Goal: Information Seeking & Learning: Learn about a topic

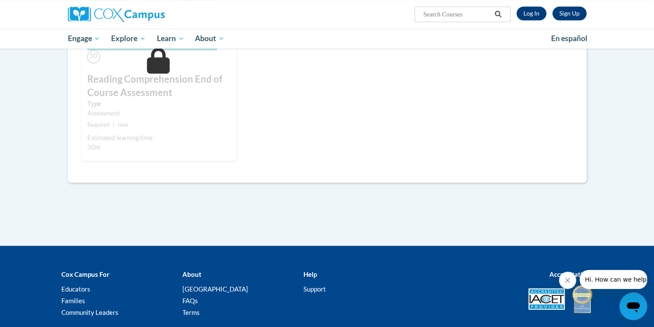
scroll to position [894, 0]
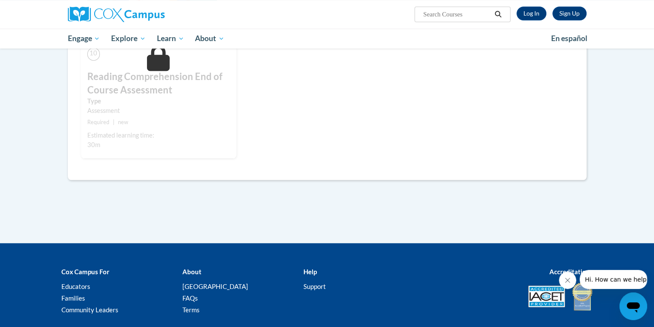
click at [604, 278] on span "Hi. How can we help?" at bounding box center [617, 279] width 65 height 7
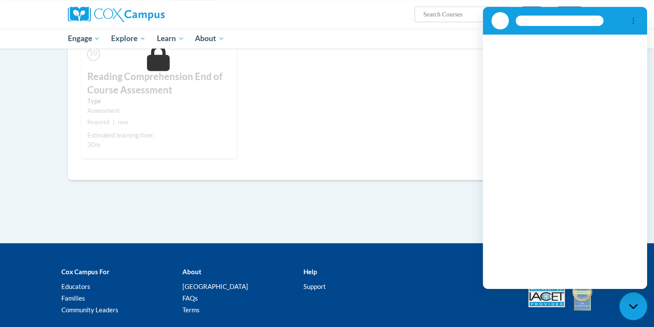
scroll to position [0, 0]
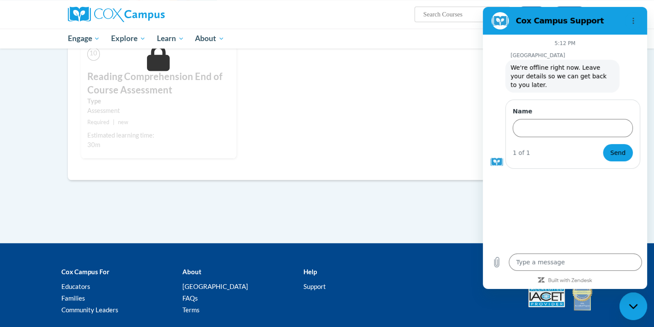
click at [448, 257] on div "Cox Campus For Educators Families Community Leaders About Cox Campus FAQs Terms…" at bounding box center [327, 291] width 654 height 76
click at [634, 18] on icon "Options menu" at bounding box center [633, 20] width 7 height 7
click at [420, 267] on div "Accreditations" at bounding box center [509, 288] width 182 height 45
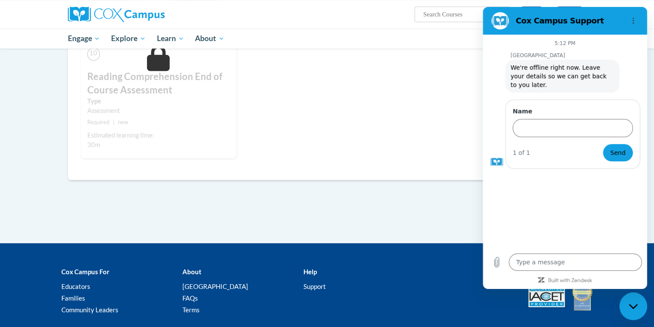
click at [631, 304] on icon "Close messaging window" at bounding box center [633, 306] width 9 height 6
type textarea "x"
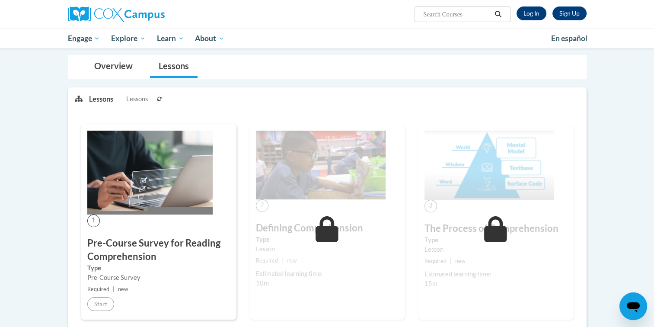
scroll to position [73, 0]
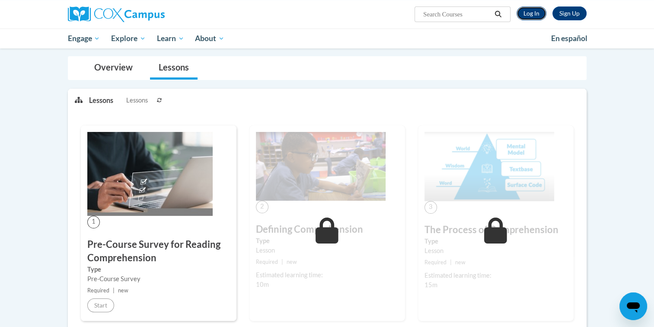
click at [535, 13] on link "Log In" at bounding box center [531, 13] width 30 height 14
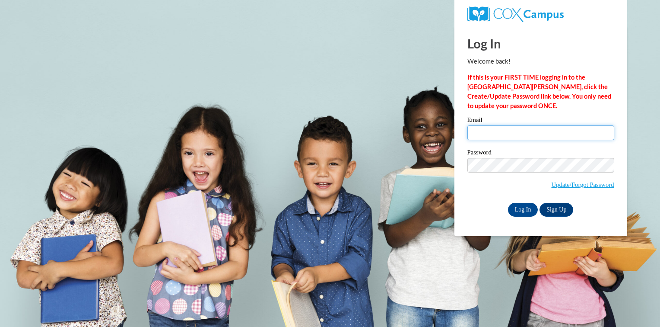
click at [481, 132] on input "Email" at bounding box center [541, 132] width 147 height 15
click at [507, 134] on input "Email" at bounding box center [541, 132] width 147 height 15
click at [488, 135] on input "[PERSON_NAME].[PERSON_NAME]" at bounding box center [541, 132] width 147 height 15
type input "[PERSON_NAME][EMAIL_ADDRESS][PERSON_NAME][DOMAIN_NAME]"
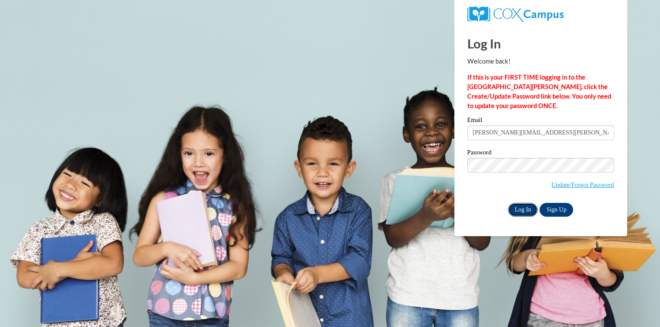
click at [527, 207] on input "Log In" at bounding box center [523, 210] width 30 height 14
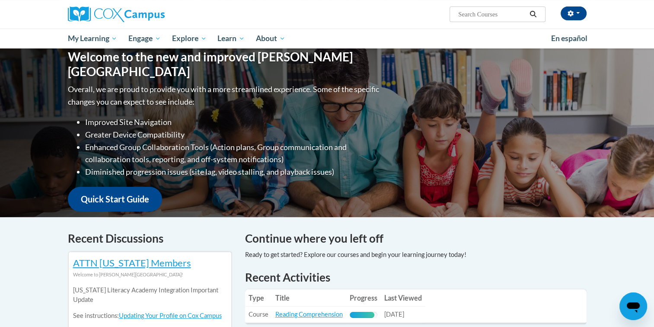
scroll to position [173, 0]
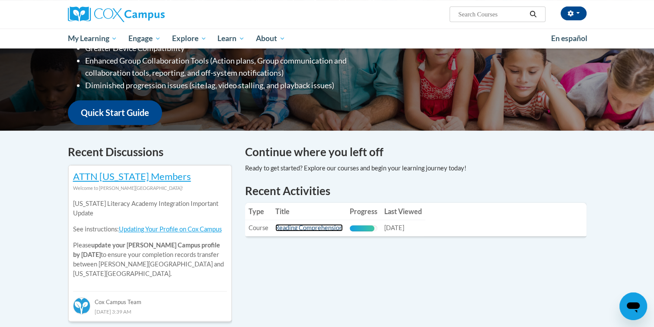
click at [310, 226] on link "Reading Comprehension" at bounding box center [308, 227] width 67 height 7
click at [311, 226] on link "Reading Comprehension" at bounding box center [308, 227] width 67 height 7
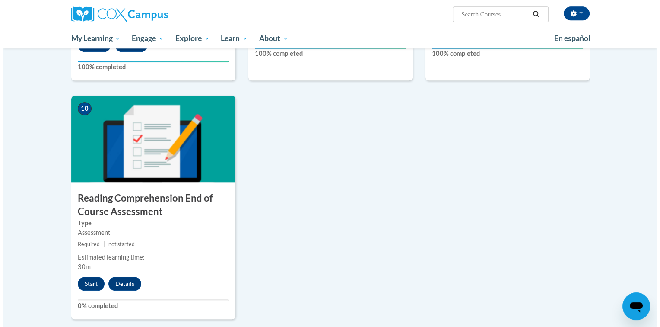
scroll to position [864, 0]
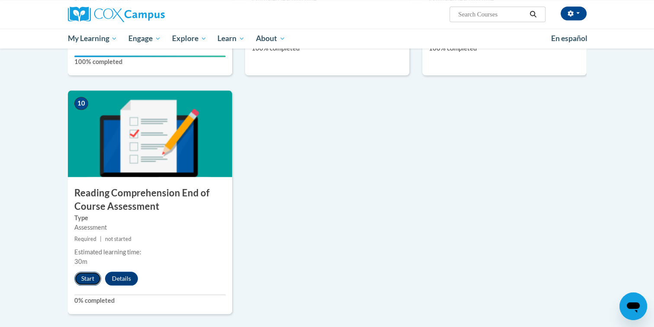
click at [83, 278] on button "Start" at bounding box center [87, 278] width 27 height 14
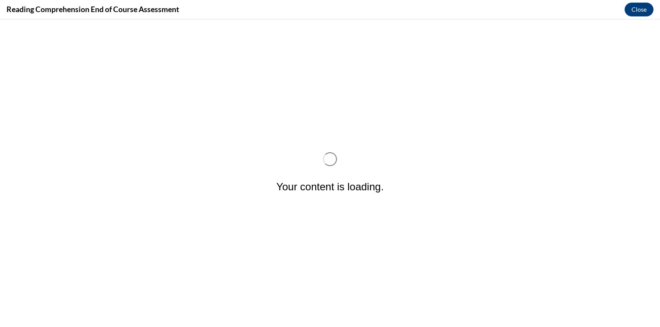
scroll to position [0, 0]
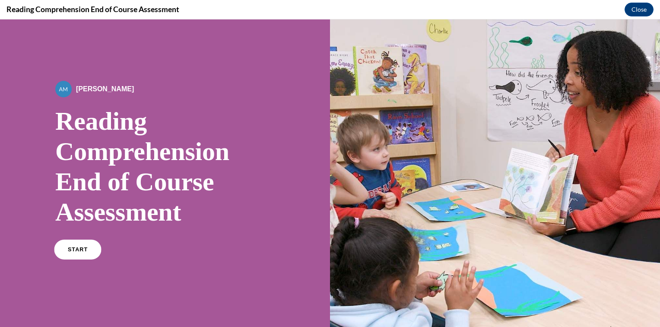
click at [76, 245] on link "START" at bounding box center [77, 249] width 47 height 20
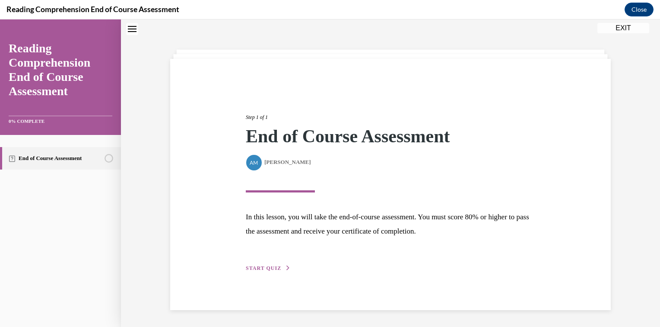
scroll to position [27, 0]
click at [257, 265] on span "START QUIZ" at bounding box center [263, 267] width 35 height 6
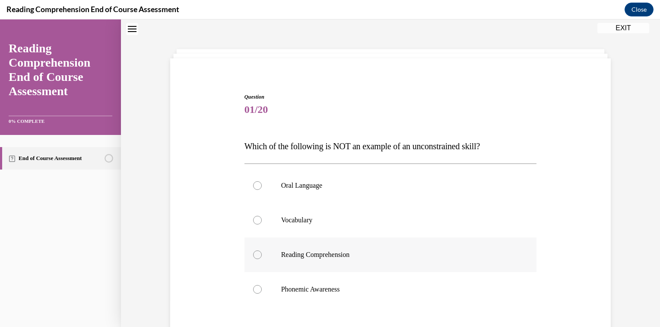
click at [253, 255] on div at bounding box center [257, 254] width 9 height 9
click at [253, 255] on input "Reading Comprehension" at bounding box center [257, 254] width 9 height 9
radio input "true"
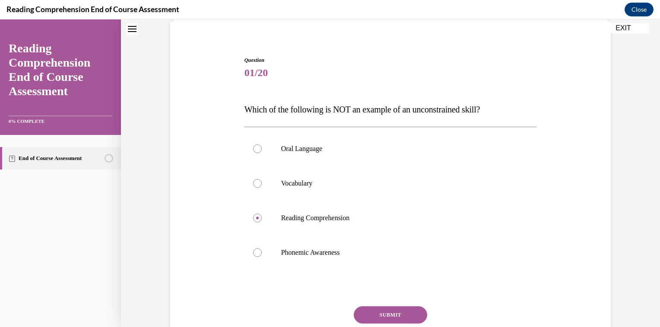
scroll to position [131, 0]
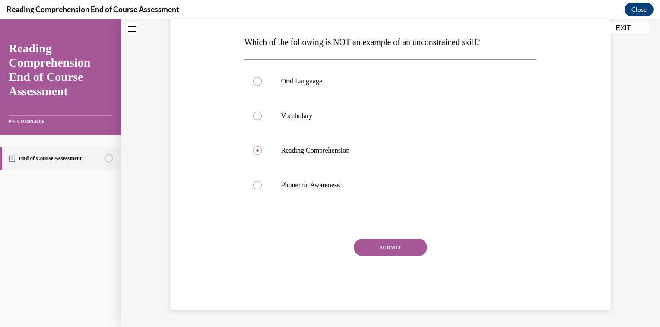
click at [401, 248] on button "SUBMIT" at bounding box center [390, 247] width 73 height 17
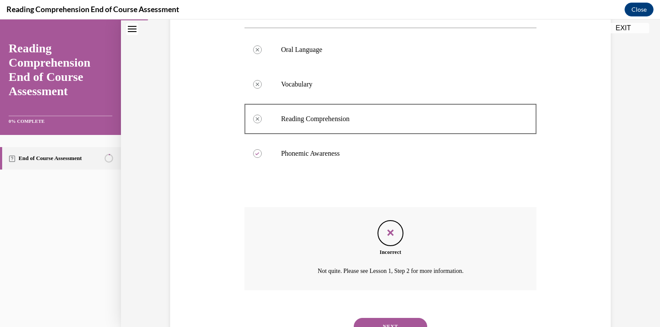
scroll to position [201, 0]
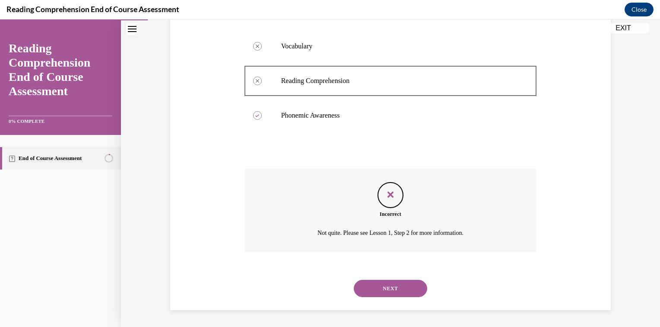
click at [402, 292] on button "NEXT" at bounding box center [390, 288] width 73 height 17
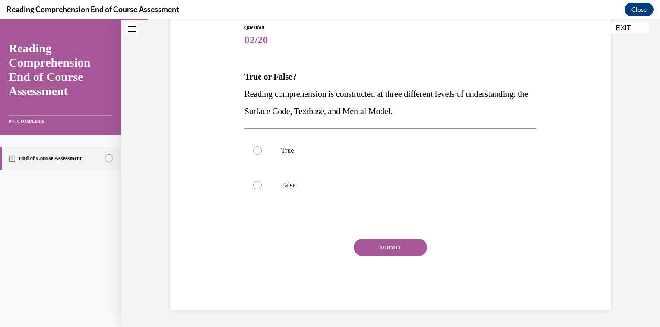
scroll to position [96, 0]
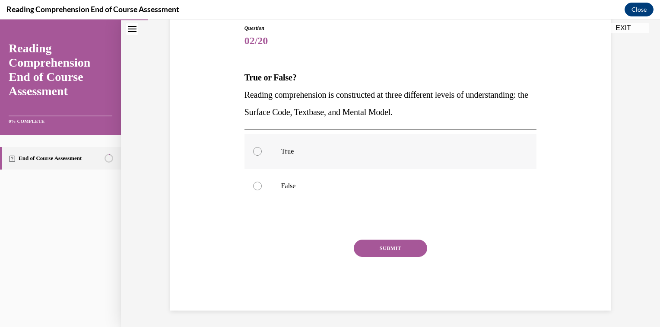
click at [254, 150] on div at bounding box center [257, 151] width 9 height 9
click at [254, 150] on input "True" at bounding box center [257, 151] width 9 height 9
radio input "true"
click at [389, 244] on button "SUBMIT" at bounding box center [390, 247] width 73 height 17
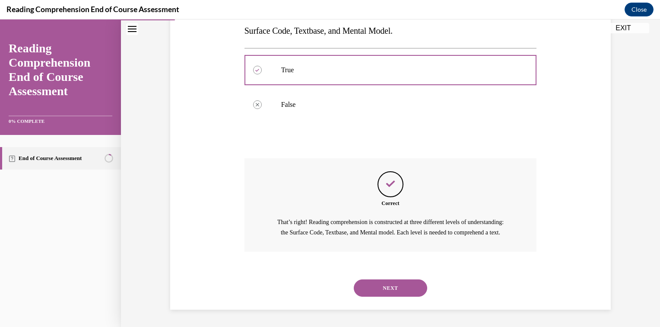
scroll to position [187, 0]
click at [388, 282] on button "NEXT" at bounding box center [390, 287] width 73 height 17
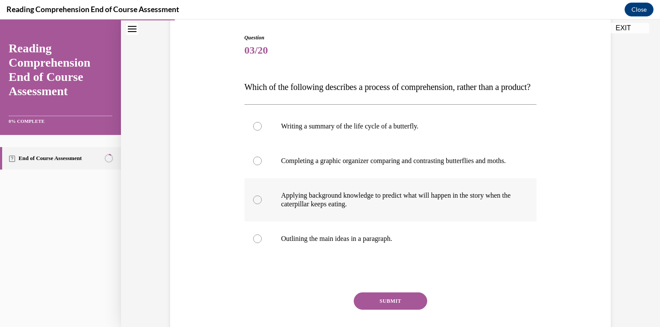
scroll to position [130, 0]
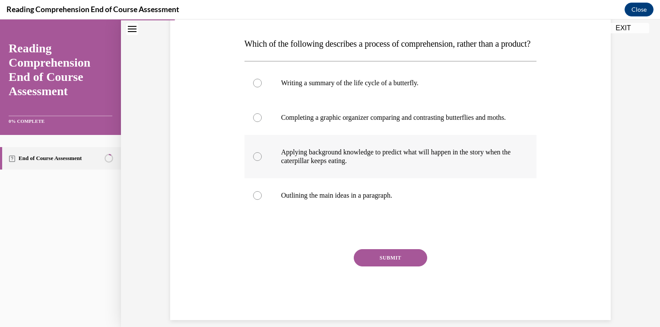
click at [255, 161] on div at bounding box center [257, 156] width 9 height 9
click at [255, 161] on input "Applying background knowledge to predict what will happen in the story when the…" at bounding box center [257, 156] width 9 height 9
radio input "true"
click at [394, 266] on button "SUBMIT" at bounding box center [390, 257] width 73 height 17
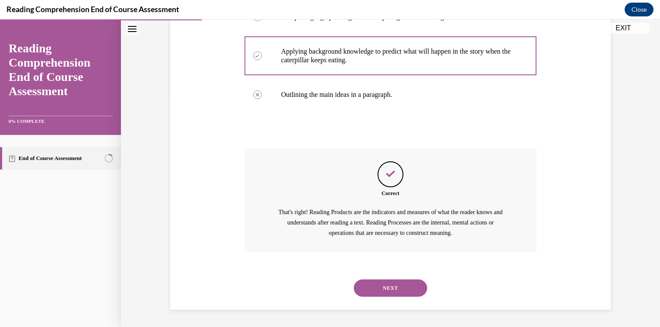
scroll to position [256, 0]
click at [394, 289] on button "NEXT" at bounding box center [390, 287] width 73 height 17
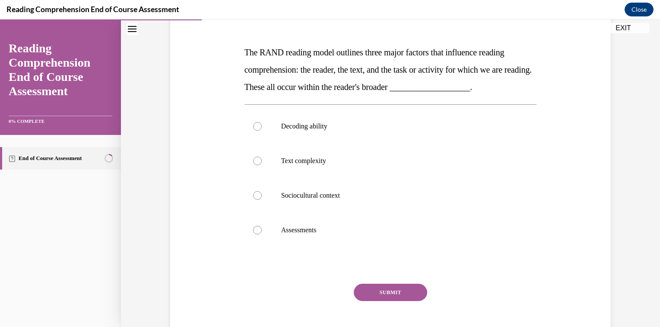
scroll to position [130, 0]
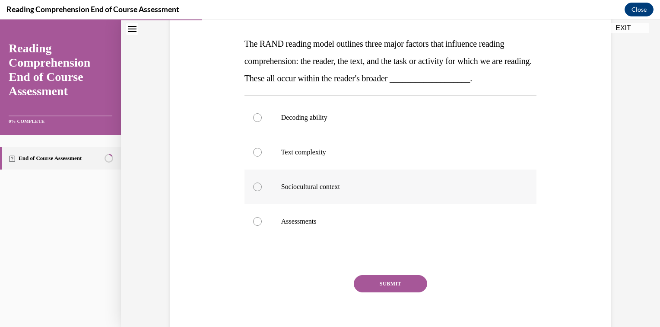
click at [253, 187] on div at bounding box center [257, 186] width 9 height 9
click at [253, 187] on input "Sociocultural context" at bounding box center [257, 186] width 9 height 9
radio input "true"
click at [392, 286] on button "SUBMIT" at bounding box center [390, 283] width 73 height 17
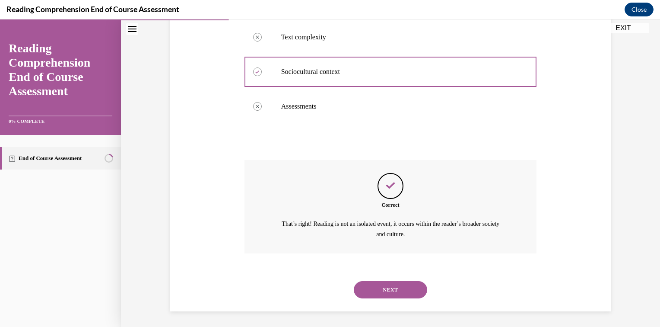
scroll to position [246, 0]
click at [405, 290] on button "NEXT" at bounding box center [390, 288] width 73 height 17
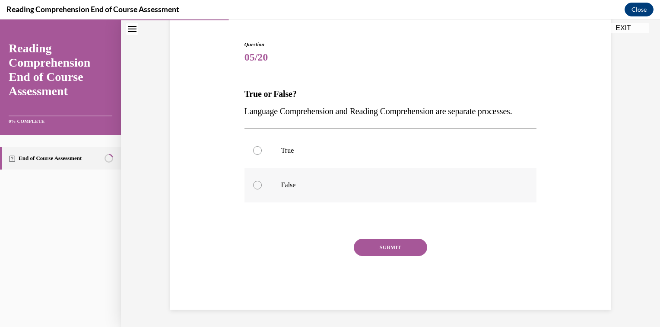
click at [255, 184] on div at bounding box center [257, 185] width 9 height 9
click at [255, 184] on input "False" at bounding box center [257, 185] width 9 height 9
radio input "true"
click at [392, 245] on button "SUBMIT" at bounding box center [390, 247] width 73 height 17
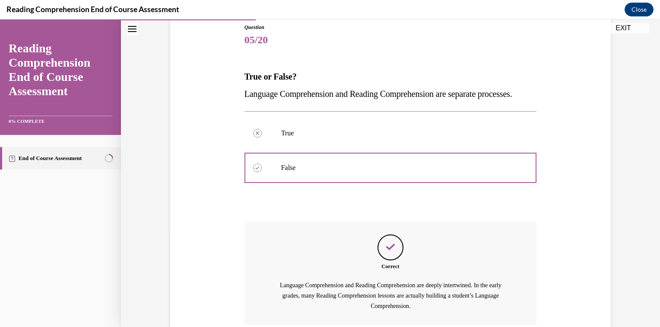
scroll to position [187, 0]
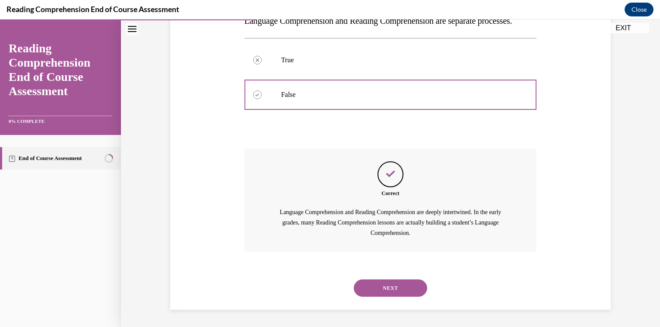
click at [411, 290] on button "NEXT" at bounding box center [390, 287] width 73 height 17
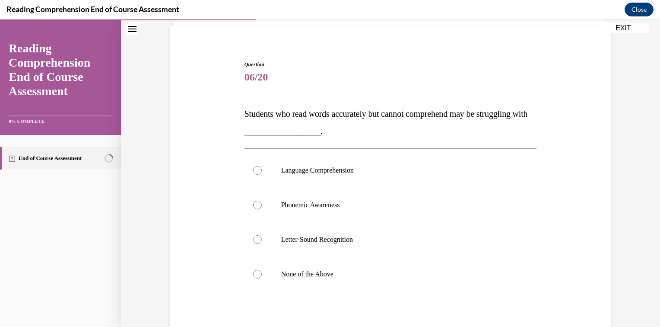
scroll to position [86, 0]
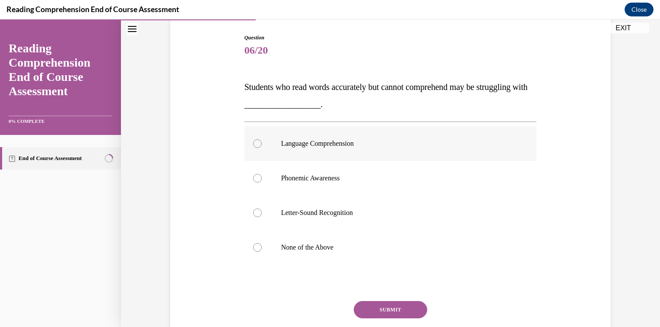
click at [255, 143] on div at bounding box center [257, 143] width 9 height 9
click at [255, 143] on input "Language Comprehension" at bounding box center [257, 143] width 9 height 9
radio input "true"
click at [397, 306] on button "SUBMIT" at bounding box center [390, 309] width 73 height 17
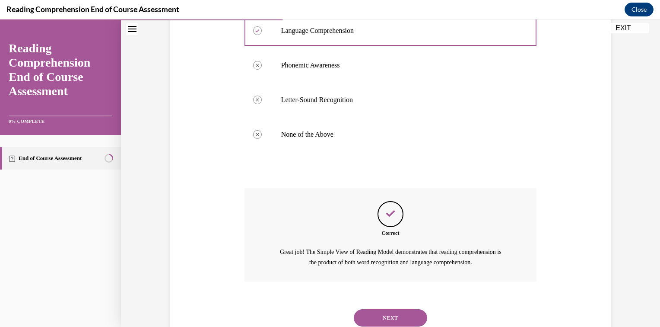
scroll to position [229, 0]
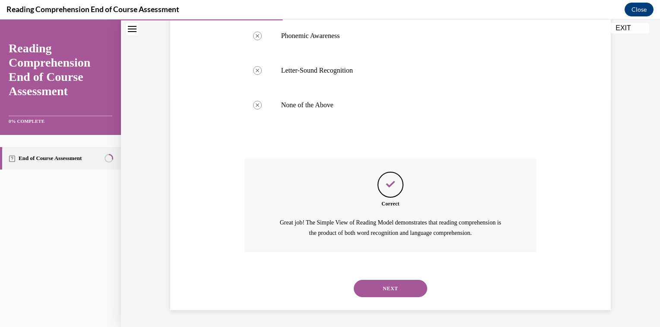
click at [407, 290] on button "NEXT" at bounding box center [390, 288] width 73 height 17
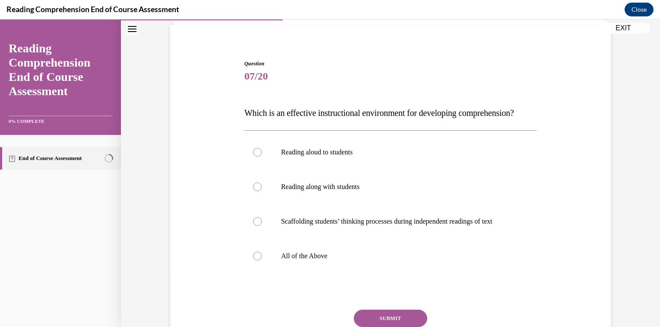
scroll to position [86, 0]
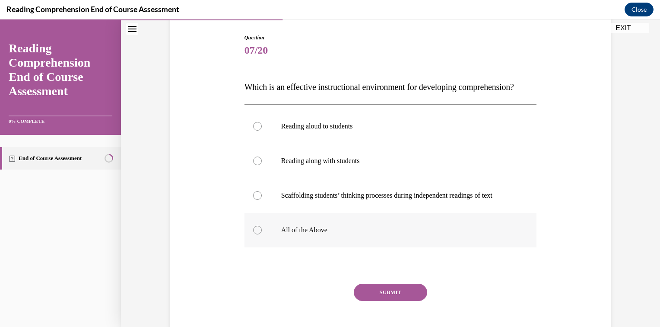
click at [255, 234] on div at bounding box center [257, 230] width 9 height 9
click at [255, 234] on input "All of the Above" at bounding box center [257, 230] width 9 height 9
radio input "true"
click at [405, 301] on button "SUBMIT" at bounding box center [390, 291] width 73 height 17
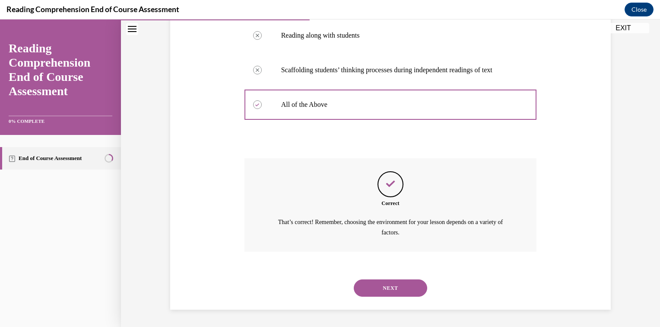
scroll to position [229, 0]
click at [389, 292] on button "NEXT" at bounding box center [390, 287] width 73 height 17
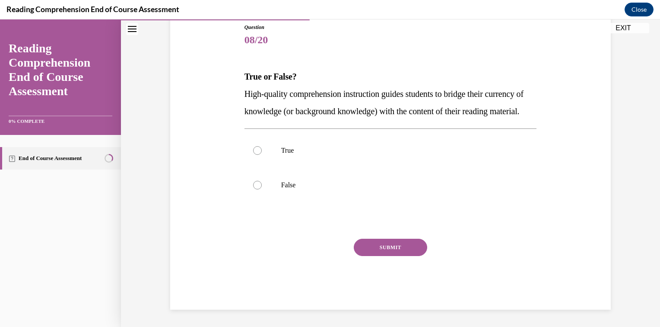
scroll to position [96, 0]
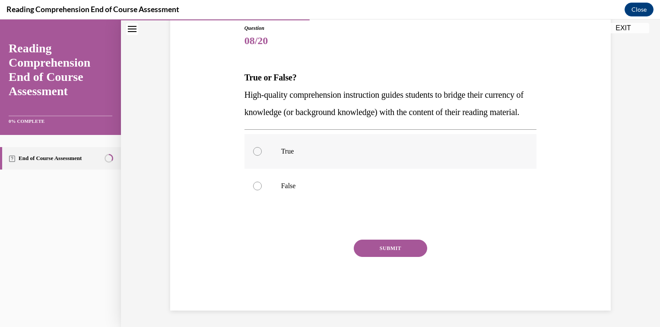
click at [254, 156] on div at bounding box center [257, 151] width 9 height 9
click at [254, 156] on input "True" at bounding box center [257, 151] width 9 height 9
radio input "true"
click at [384, 257] on button "SUBMIT" at bounding box center [390, 247] width 73 height 17
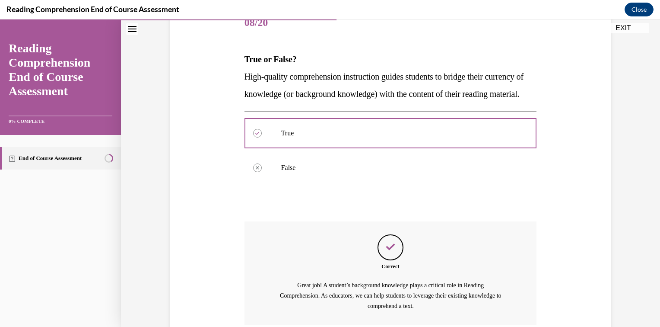
scroll to position [204, 0]
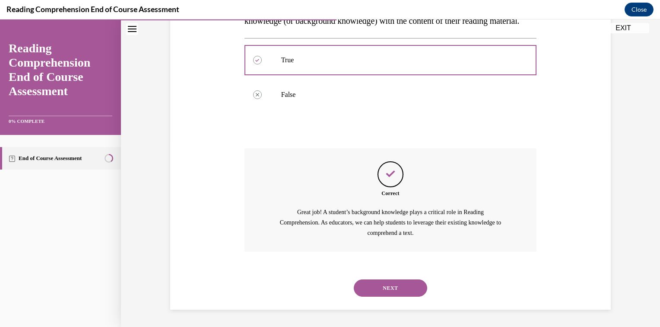
click at [408, 289] on button "NEXT" at bounding box center [390, 287] width 73 height 17
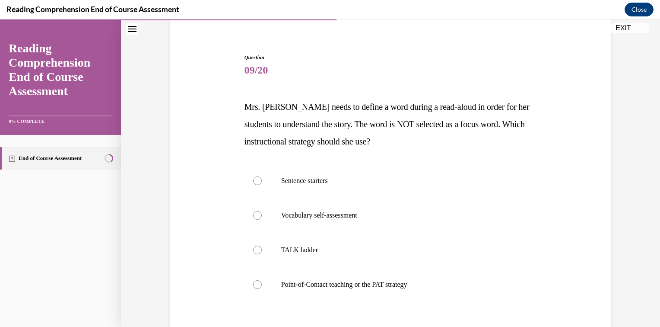
scroll to position [86, 0]
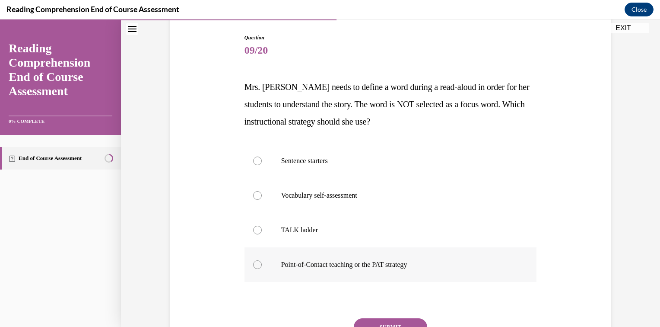
click at [255, 264] on div at bounding box center [257, 264] width 9 height 9
click at [255, 264] on input "Point-of-Contact teaching or the PAT strategy" at bounding box center [257, 264] width 9 height 9
radio input "true"
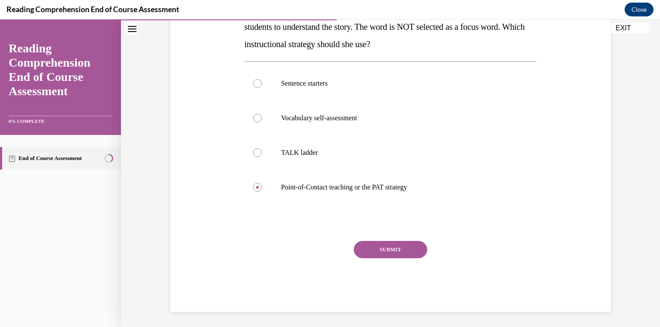
scroll to position [166, 0]
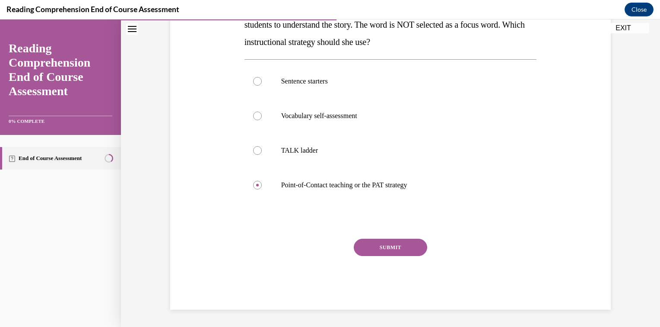
click at [401, 248] on button "SUBMIT" at bounding box center [390, 247] width 73 height 17
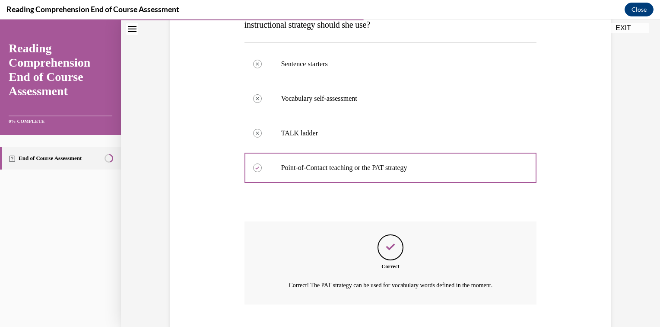
scroll to position [236, 0]
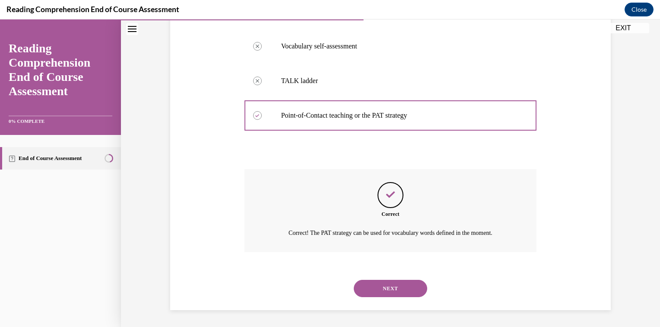
click at [396, 286] on button "NEXT" at bounding box center [390, 288] width 73 height 17
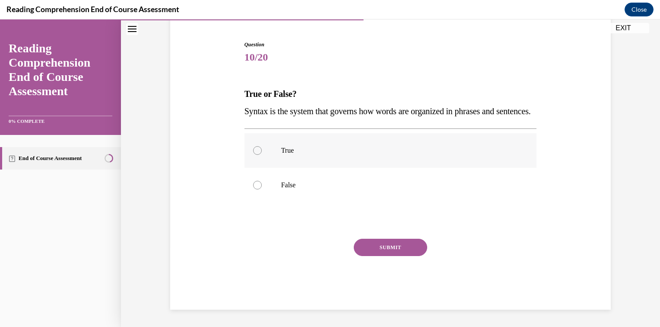
click at [254, 151] on div at bounding box center [257, 150] width 9 height 9
click at [254, 151] on input "True" at bounding box center [257, 150] width 9 height 9
radio input "true"
click at [389, 246] on button "SUBMIT" at bounding box center [390, 247] width 73 height 17
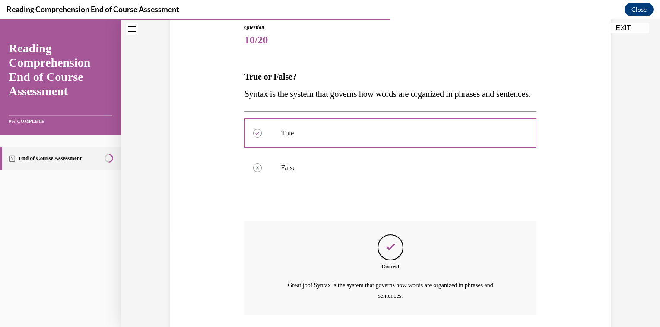
scroll to position [177, 0]
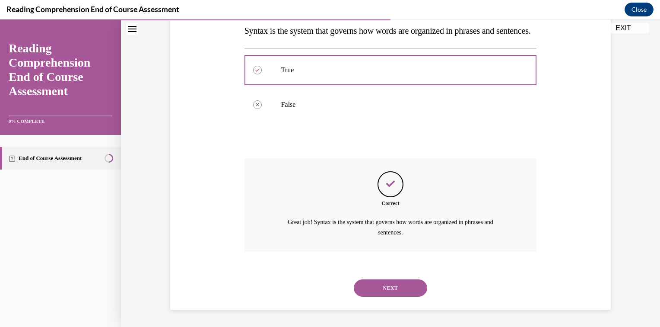
click at [395, 288] on button "NEXT" at bounding box center [390, 287] width 73 height 17
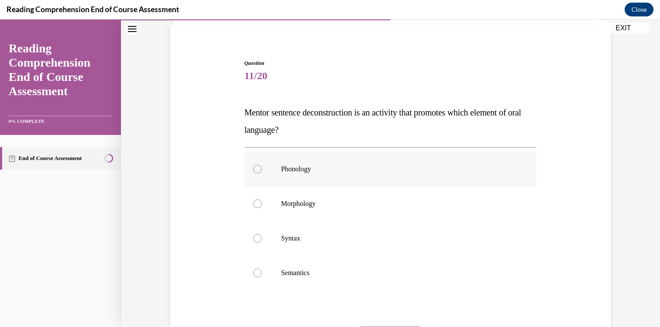
scroll to position [86, 0]
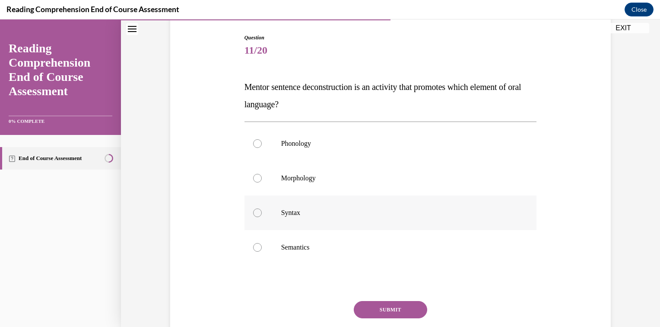
click at [254, 213] on div at bounding box center [257, 212] width 9 height 9
click at [254, 213] on input "Syntax" at bounding box center [257, 212] width 9 height 9
radio input "true"
click at [398, 315] on button "SUBMIT" at bounding box center [390, 309] width 73 height 17
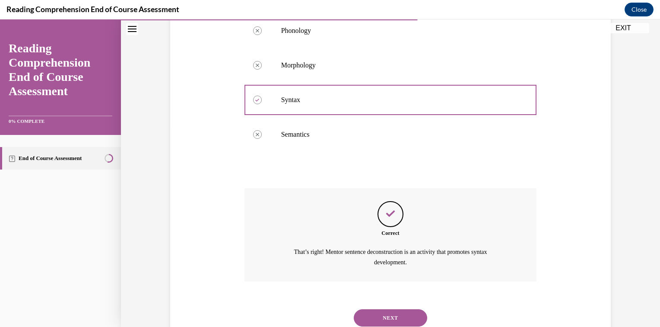
scroll to position [229, 0]
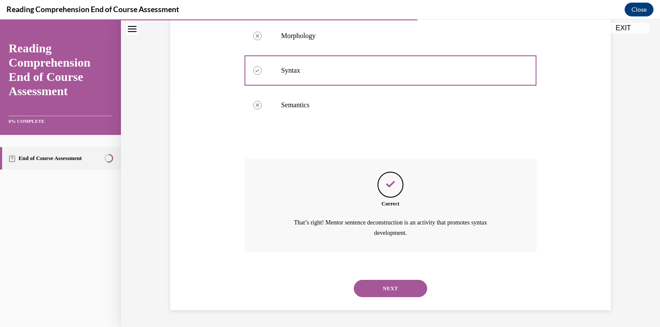
click at [399, 290] on button "NEXT" at bounding box center [390, 288] width 73 height 17
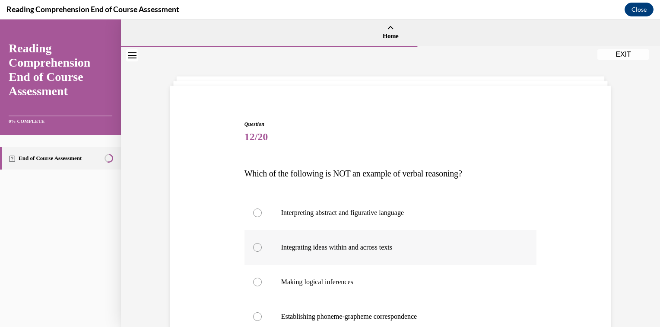
scroll to position [43, 0]
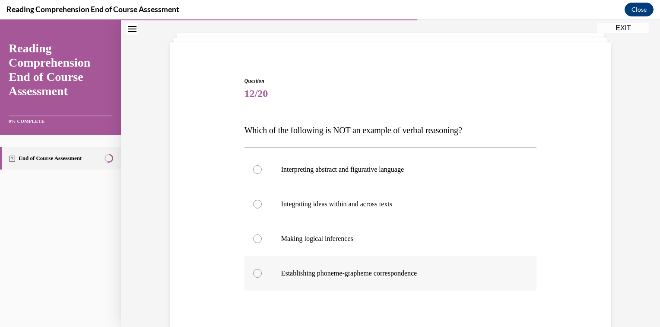
click at [254, 273] on div at bounding box center [257, 273] width 9 height 9
click at [254, 273] on input "Establishing phoneme-grapheme correspondence" at bounding box center [257, 273] width 9 height 9
radio input "true"
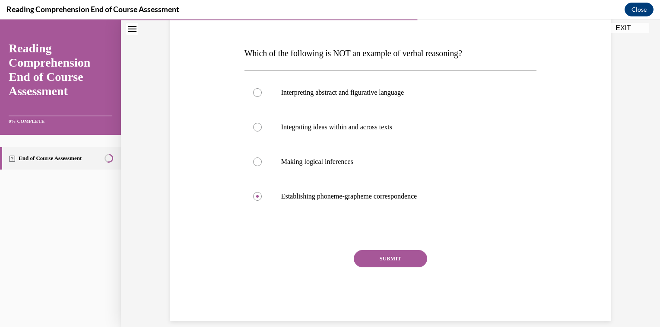
scroll to position [130, 0]
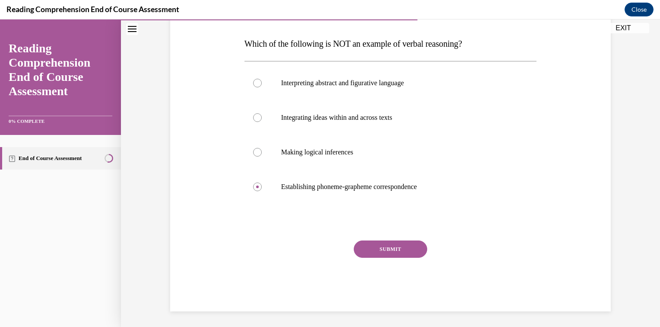
click at [392, 251] on button "SUBMIT" at bounding box center [390, 248] width 73 height 17
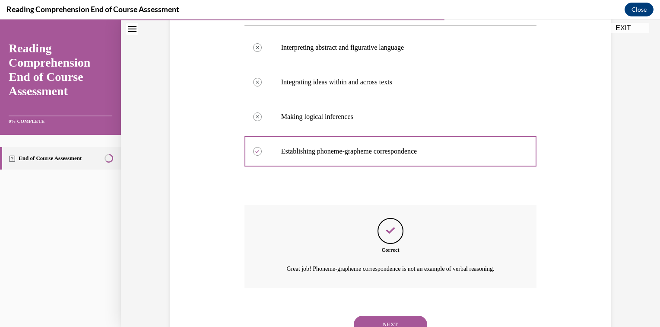
scroll to position [201, 0]
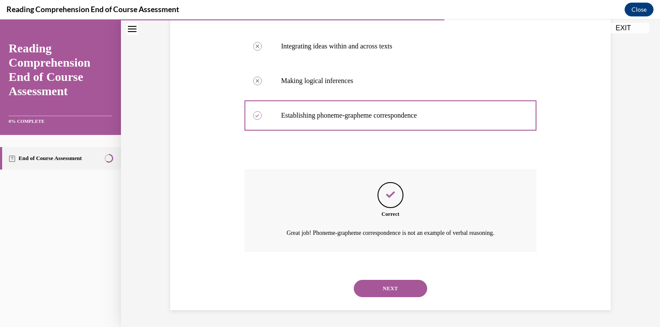
click at [396, 284] on button "NEXT" at bounding box center [390, 288] width 73 height 17
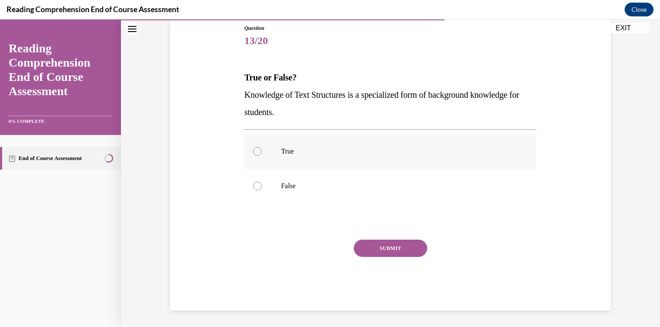
click at [254, 150] on div at bounding box center [257, 151] width 9 height 9
click at [254, 150] on input "True" at bounding box center [257, 151] width 9 height 9
radio input "true"
click at [392, 250] on button "SUBMIT" at bounding box center [390, 247] width 73 height 17
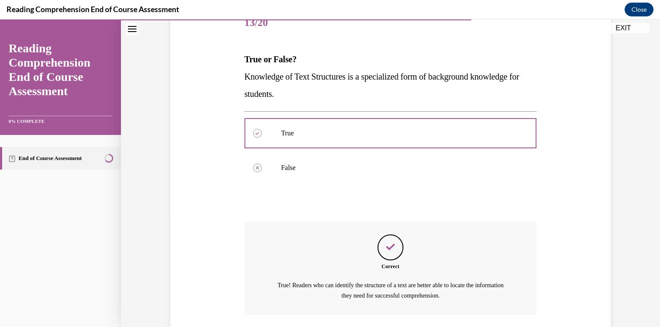
scroll to position [177, 0]
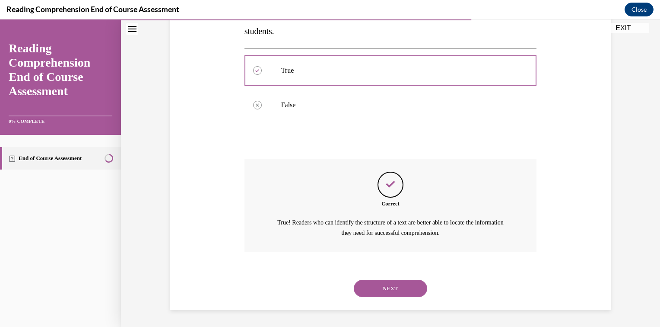
click at [388, 287] on button "NEXT" at bounding box center [390, 288] width 73 height 17
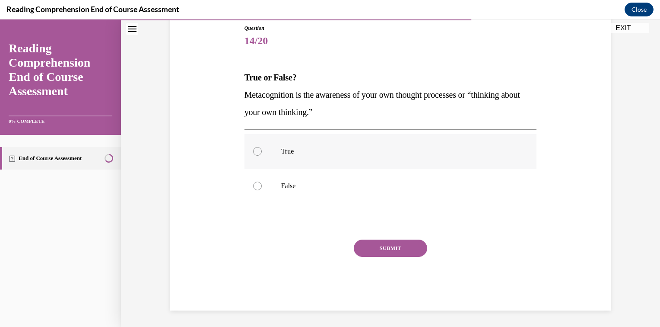
click at [254, 151] on div at bounding box center [257, 151] width 9 height 9
click at [254, 151] on input "True" at bounding box center [257, 151] width 9 height 9
radio input "true"
click at [385, 245] on button "SUBMIT" at bounding box center [390, 247] width 73 height 17
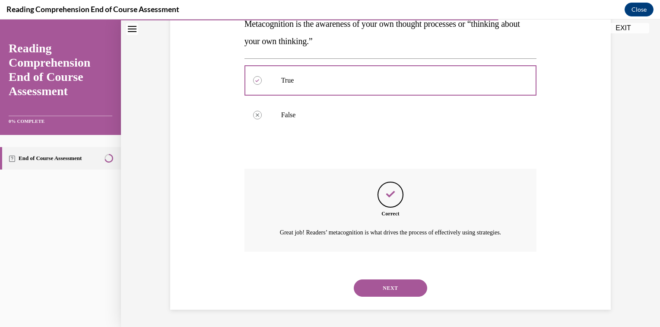
scroll to position [177, 0]
click at [385, 285] on button "NEXT" at bounding box center [390, 287] width 73 height 17
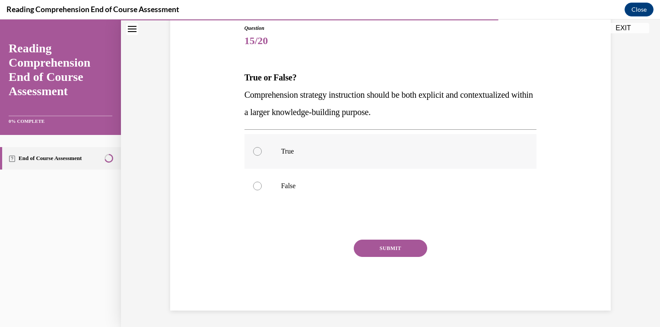
click at [253, 151] on div at bounding box center [257, 151] width 9 height 9
click at [253, 151] on input "True" at bounding box center [257, 151] width 9 height 9
radio input "true"
click at [382, 250] on button "SUBMIT" at bounding box center [390, 247] width 73 height 17
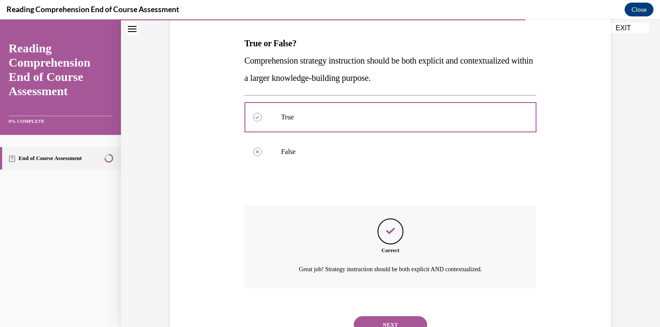
scroll to position [166, 0]
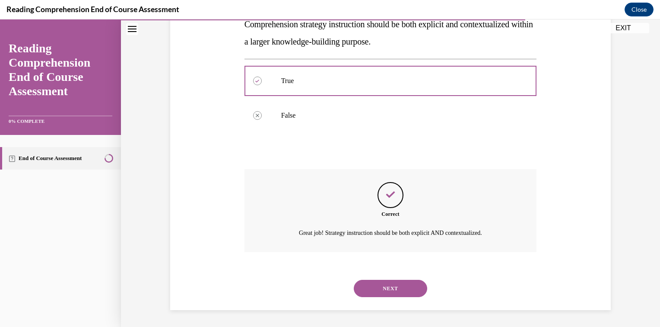
click at [388, 286] on button "NEXT" at bounding box center [390, 288] width 73 height 17
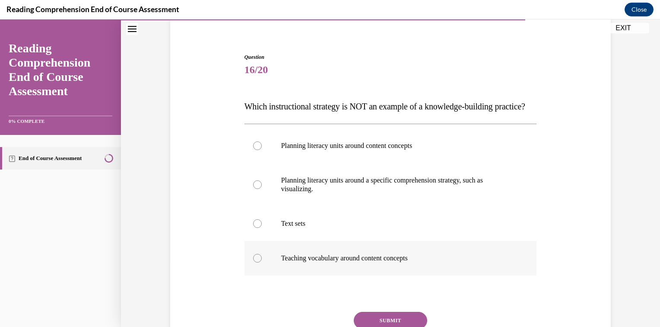
scroll to position [86, 0]
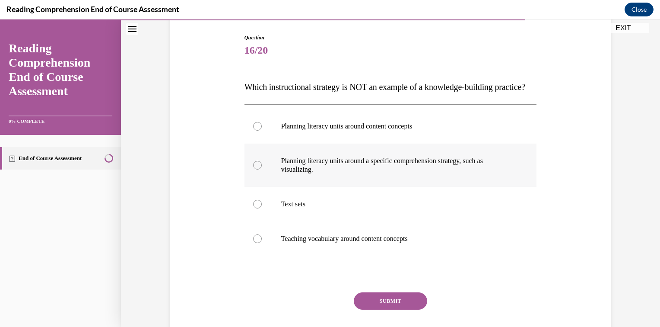
click at [255, 169] on div at bounding box center [257, 165] width 9 height 9
click at [255, 169] on input "Planning literacy units around a specific comprehension strategy, such as visua…" at bounding box center [257, 165] width 9 height 9
radio input "true"
click at [400, 309] on button "SUBMIT" at bounding box center [390, 300] width 73 height 17
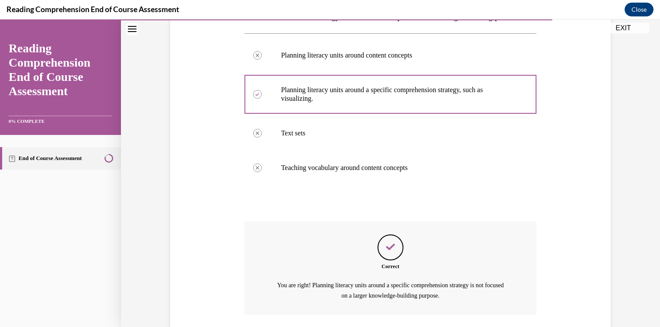
scroll to position [237, 0]
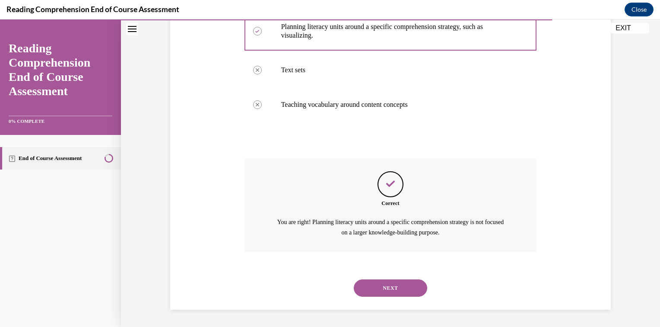
click at [403, 287] on button "NEXT" at bounding box center [390, 287] width 73 height 17
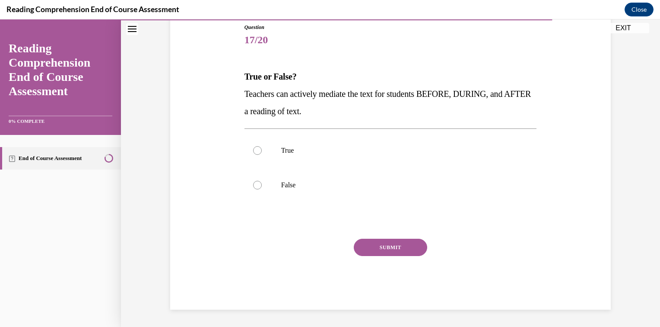
scroll to position [96, 0]
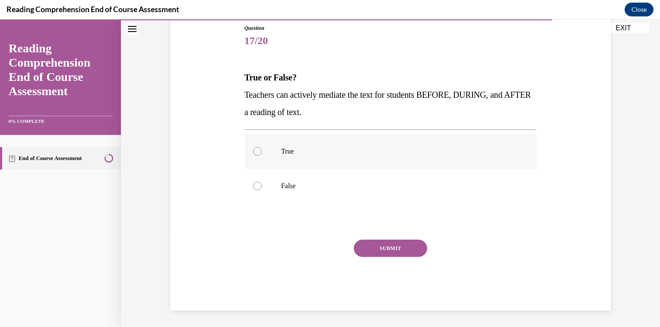
click at [255, 151] on div at bounding box center [257, 151] width 9 height 9
click at [255, 151] on input "True" at bounding box center [257, 151] width 9 height 9
radio input "true"
click at [391, 245] on button "SUBMIT" at bounding box center [390, 247] width 73 height 17
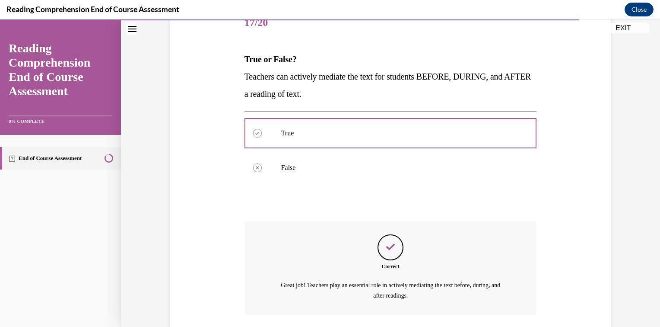
scroll to position [177, 0]
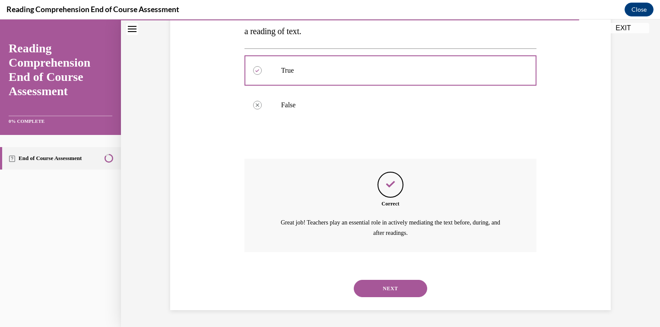
click at [392, 286] on button "NEXT" at bounding box center [390, 288] width 73 height 17
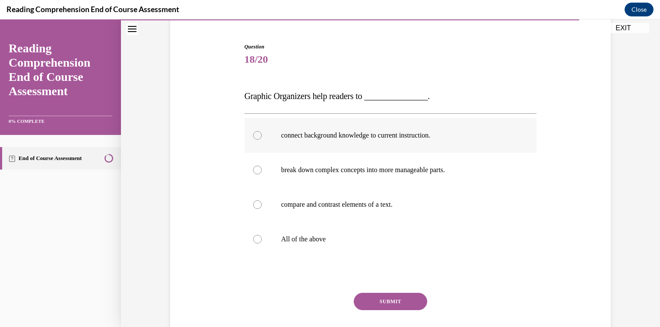
scroll to position [86, 0]
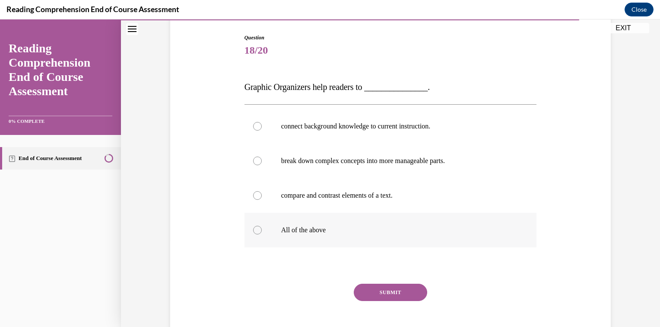
click at [255, 230] on div at bounding box center [257, 230] width 9 height 9
click at [255, 230] on input "All of the above" at bounding box center [257, 230] width 9 height 9
radio input "true"
click at [391, 293] on button "SUBMIT" at bounding box center [390, 291] width 73 height 17
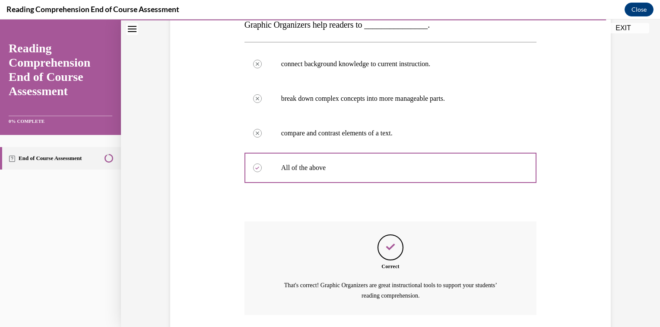
scroll to position [211, 0]
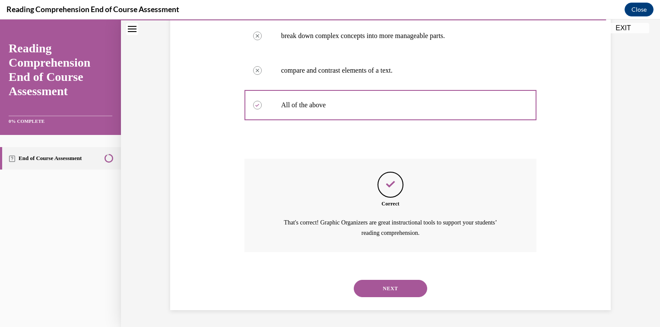
click at [392, 283] on button "NEXT" at bounding box center [390, 288] width 73 height 17
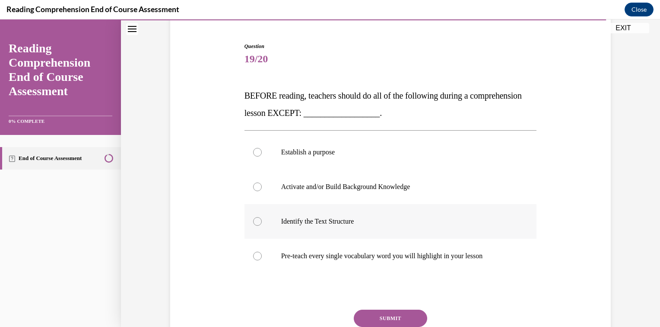
scroll to position [86, 0]
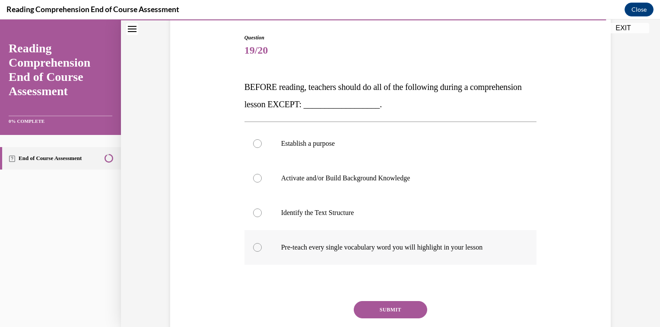
click at [255, 245] on div at bounding box center [257, 247] width 9 height 9
click at [255, 245] on input "Pre-teach every single vocabulary word you will highlight in your lesson" at bounding box center [257, 247] width 9 height 9
radio input "true"
click at [394, 306] on button "SUBMIT" at bounding box center [390, 309] width 73 height 17
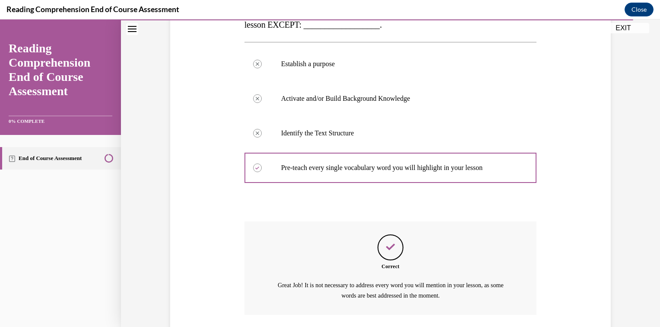
scroll to position [229, 0]
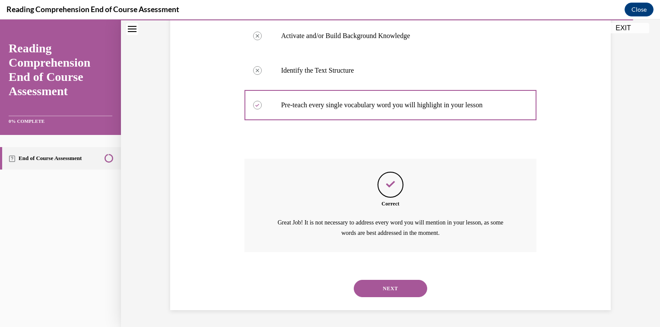
click at [401, 288] on button "NEXT" at bounding box center [390, 288] width 73 height 17
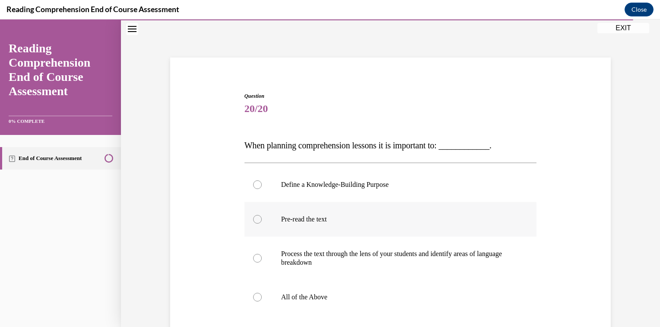
scroll to position [43, 0]
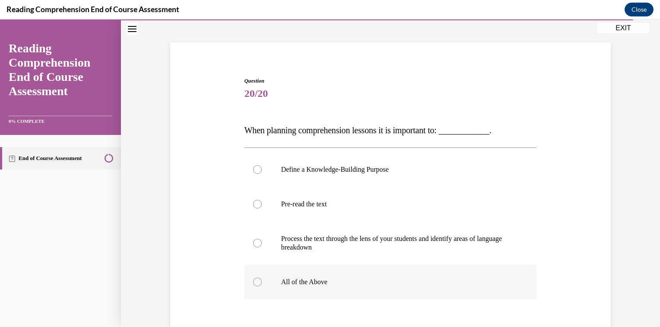
click at [253, 281] on div at bounding box center [257, 281] width 9 height 9
click at [253, 281] on input "All of the Above" at bounding box center [257, 281] width 9 height 9
radio input "true"
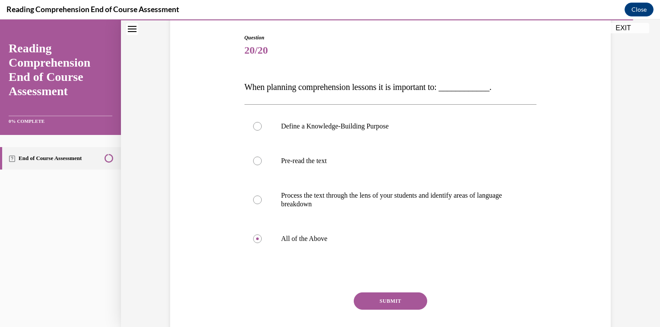
click at [382, 298] on button "SUBMIT" at bounding box center [390, 300] width 73 height 17
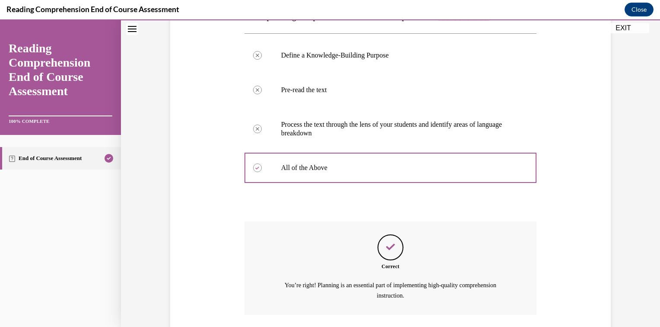
scroll to position [220, 0]
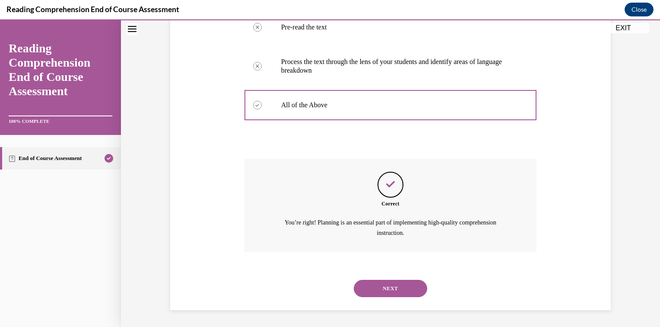
click at [397, 288] on button "NEXT" at bounding box center [390, 288] width 73 height 17
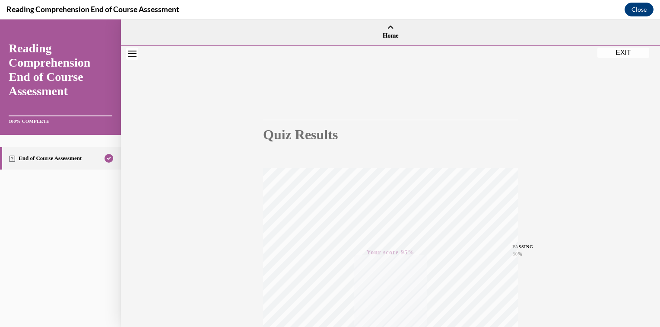
scroll to position [0, 0]
click at [621, 52] on button "EXIT" at bounding box center [624, 54] width 52 height 10
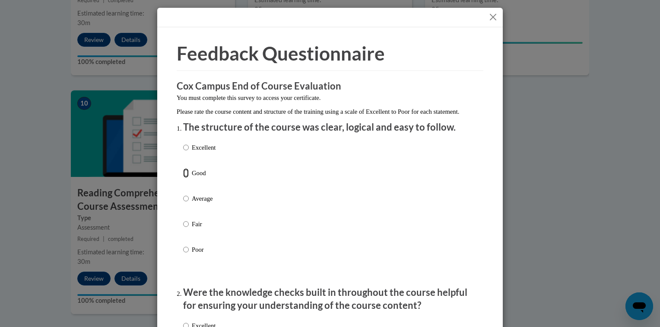
click at [183, 178] on input "Good" at bounding box center [186, 173] width 6 height 10
radio input "true"
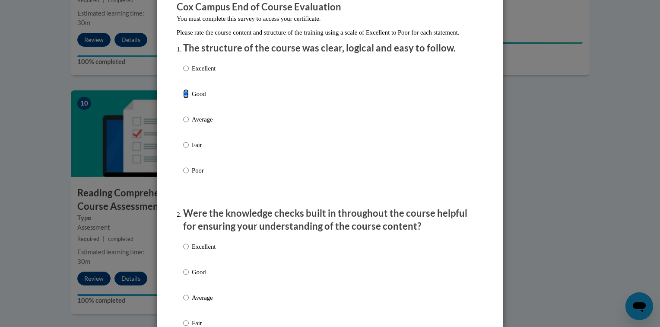
scroll to position [86, 0]
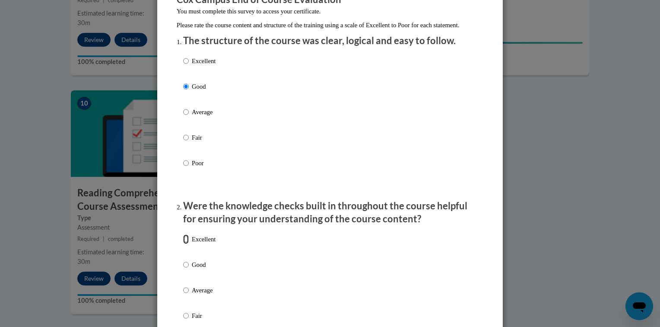
click at [183, 244] on input "Excellent" at bounding box center [186, 239] width 6 height 10
radio input "true"
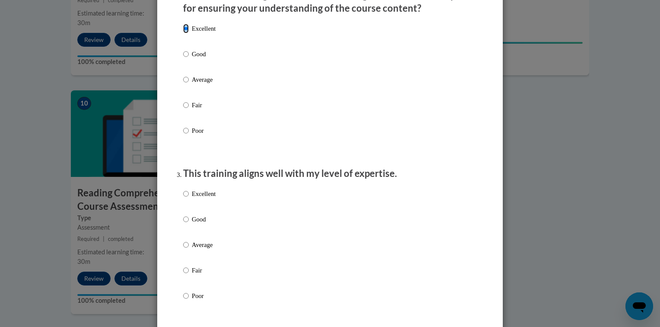
scroll to position [303, 0]
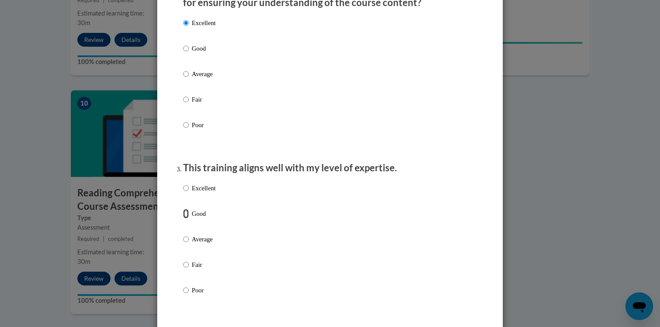
click at [183, 218] on input "Good" at bounding box center [186, 214] width 6 height 10
radio input "true"
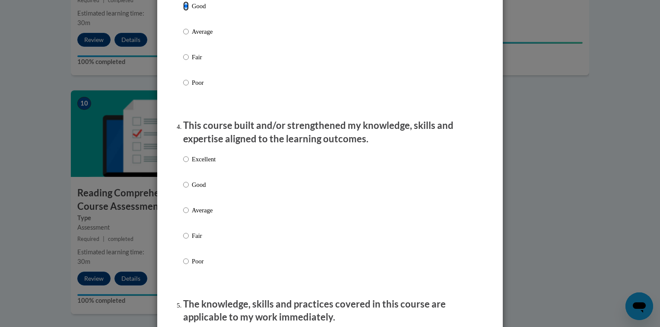
scroll to position [519, 0]
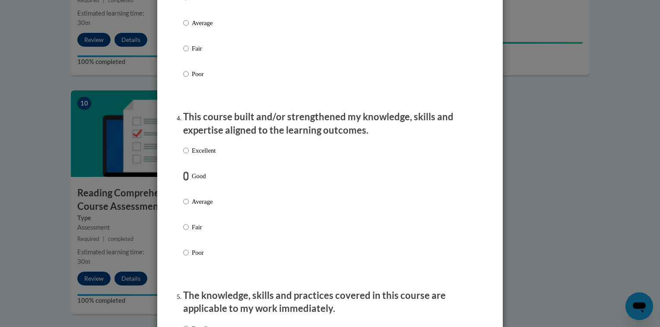
drag, startPoint x: 181, startPoint y: 185, endPoint x: 240, endPoint y: 200, distance: 61.1
click at [183, 181] on input "Good" at bounding box center [186, 176] width 6 height 10
radio input "true"
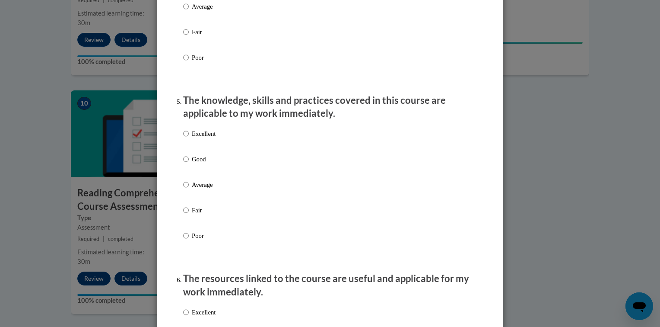
scroll to position [735, 0]
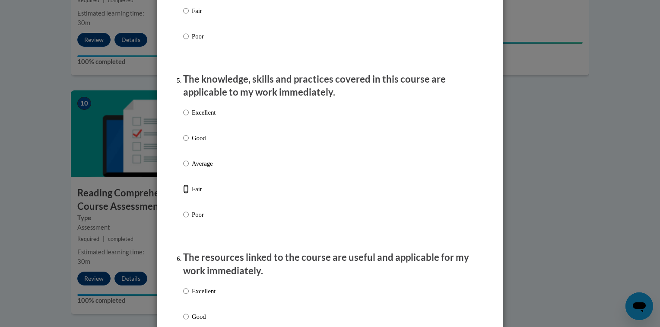
click at [183, 194] on input "Fair" at bounding box center [186, 189] width 6 height 10
radio input "true"
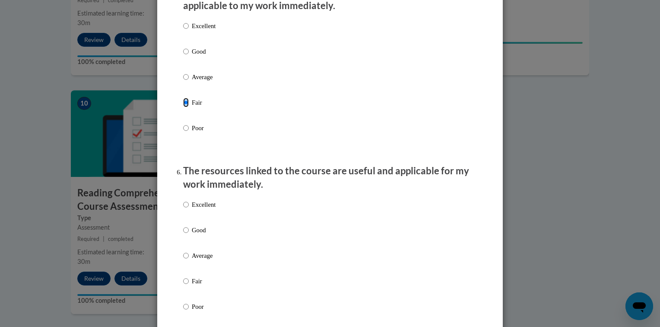
scroll to position [864, 0]
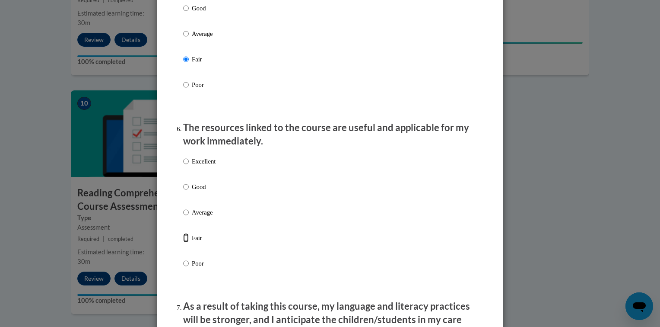
click at [183, 242] on input "Fair" at bounding box center [186, 238] width 6 height 10
radio input "true"
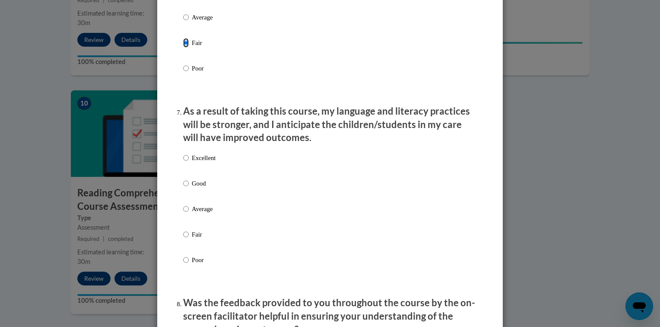
scroll to position [1080, 0]
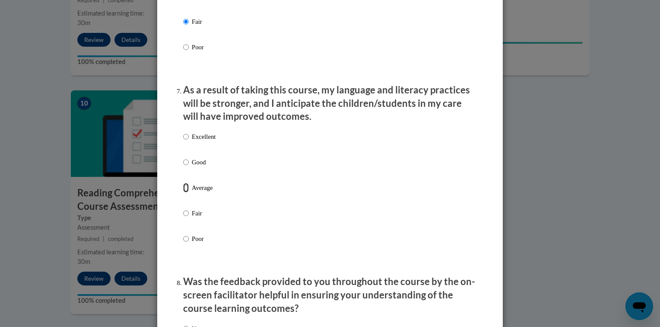
click at [183, 192] on input "Average" at bounding box center [186, 188] width 6 height 10
radio input "true"
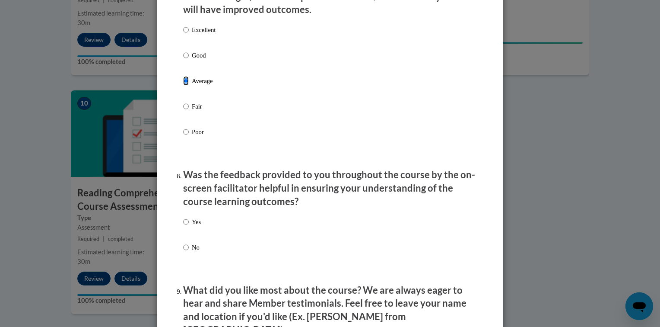
scroll to position [1210, 0]
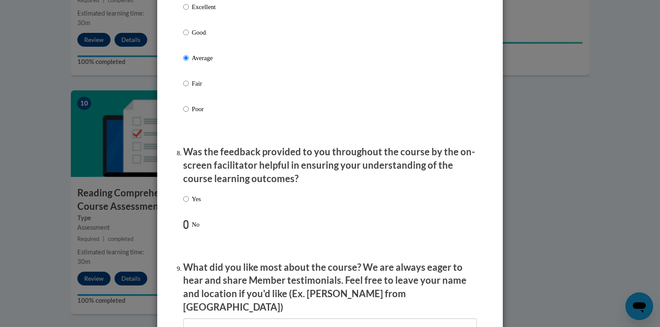
click at [183, 229] on input "No" at bounding box center [186, 225] width 6 height 10
radio input "true"
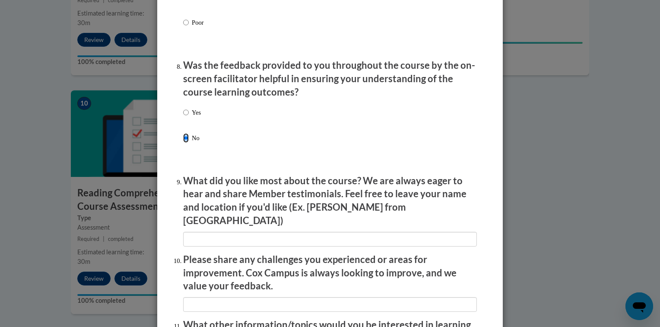
scroll to position [1340, 0]
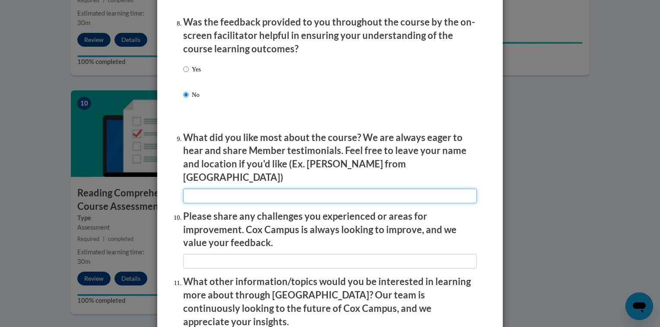
click at [189, 191] on input "textbox" at bounding box center [330, 195] width 294 height 15
click at [266, 191] on input "textbox" at bounding box center [330, 195] width 294 height 15
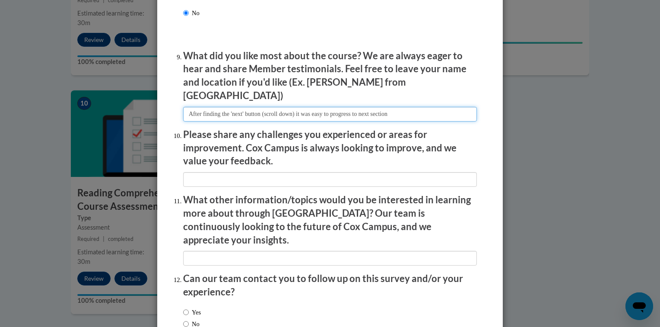
scroll to position [1469, 0]
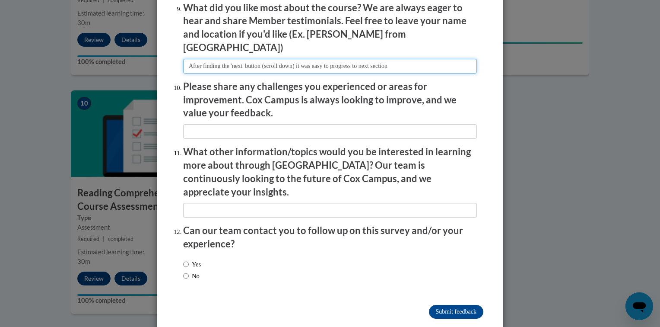
type input "After finding the 'next' button (scroll down) it was easy to progress to next s…"
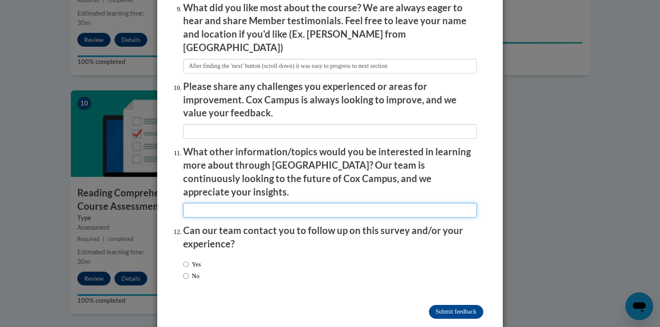
click at [197, 203] on input "textbox" at bounding box center [330, 210] width 294 height 15
type input "Physical Education in Preschool"
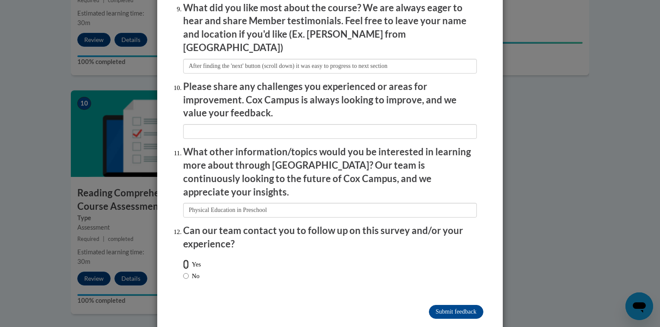
click at [183, 259] on input "Yes" at bounding box center [186, 264] width 6 height 10
radio input "true"
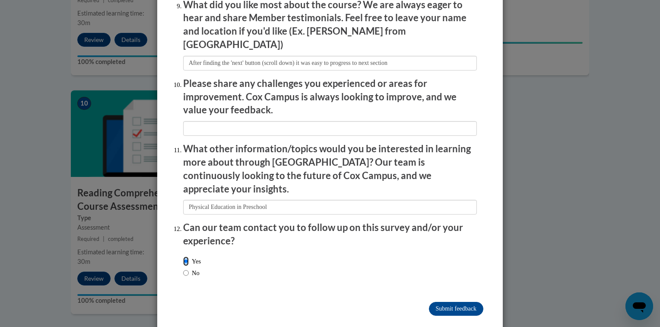
scroll to position [1473, 0]
click at [456, 301] on input "Submit feedback" at bounding box center [456, 308] width 54 height 14
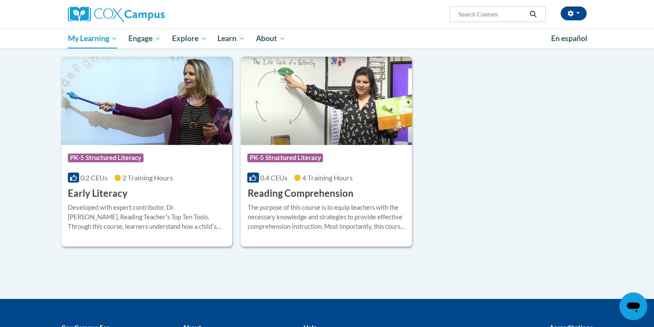
scroll to position [173, 0]
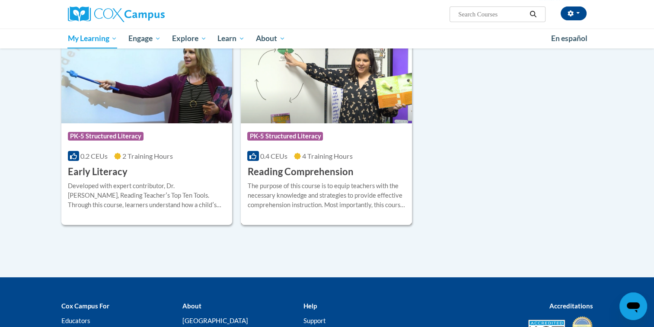
click at [317, 146] on div "Course Category: PK-5 Structured Literacy" at bounding box center [326, 136] width 158 height 19
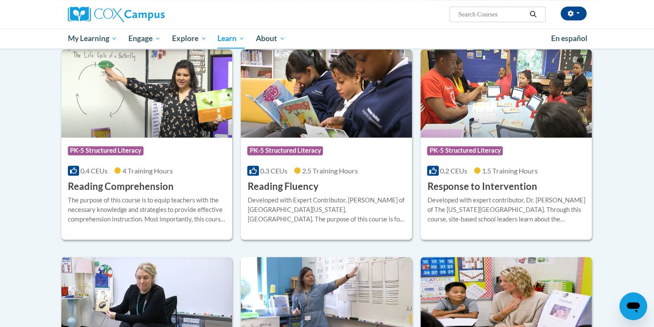
scroll to position [778, 0]
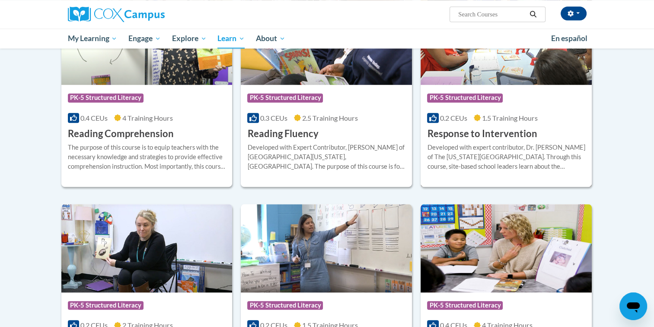
click at [501, 134] on h3 "Response to Intervention" at bounding box center [482, 133] width 110 height 13
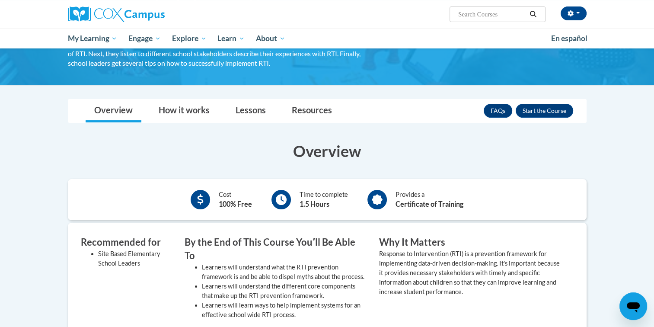
scroll to position [43, 0]
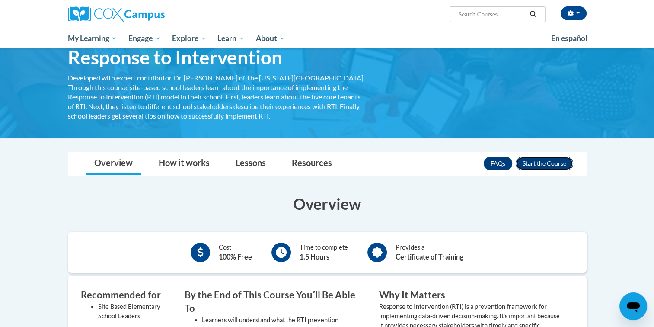
click at [540, 160] on button "Enroll" at bounding box center [544, 163] width 57 height 14
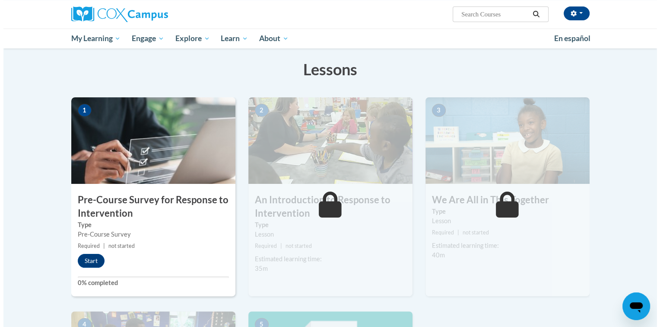
scroll to position [131, 0]
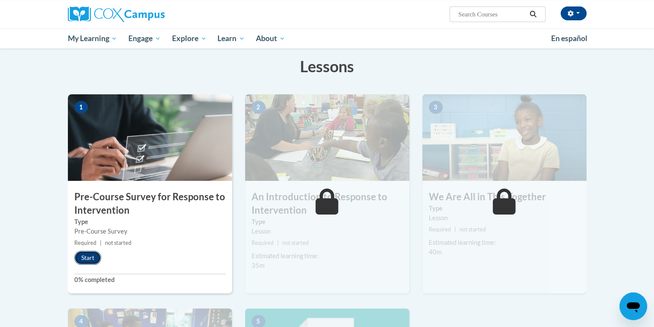
click at [85, 255] on button "Start" at bounding box center [87, 258] width 27 height 14
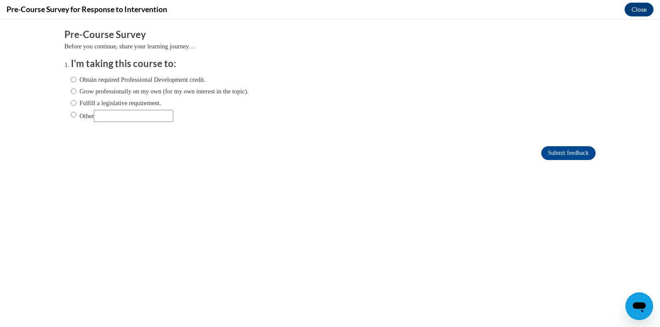
scroll to position [0, 0]
click at [71, 101] on input "Fulfill a legislative requirement." at bounding box center [74, 103] width 6 height 10
radio input "true"
click at [71, 78] on input "Obtain required Professional Development credit." at bounding box center [74, 80] width 6 height 10
radio input "true"
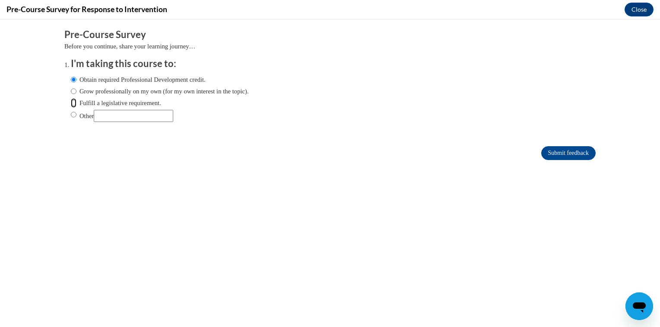
click at [71, 101] on input "Fulfill a legislative requirement." at bounding box center [74, 103] width 6 height 10
radio input "true"
click at [558, 150] on input "Submit feedback" at bounding box center [568, 153] width 54 height 14
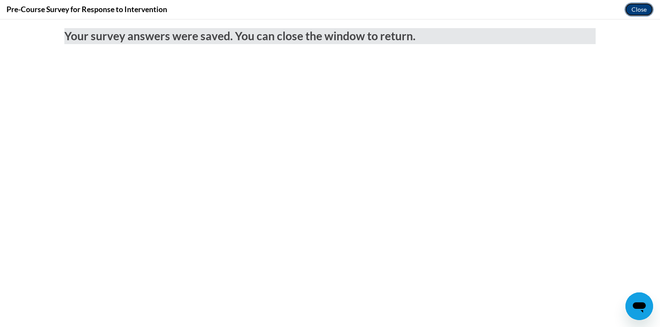
click at [644, 10] on button "Close" at bounding box center [639, 10] width 29 height 14
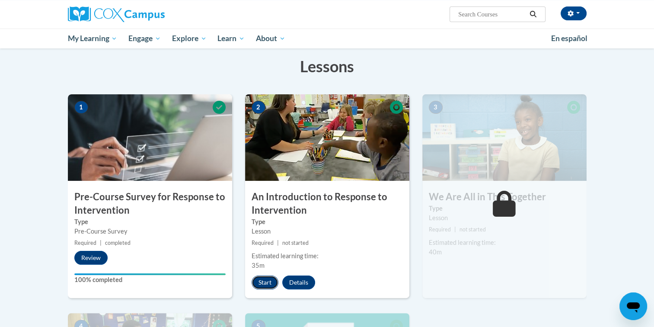
click at [262, 283] on button "Start" at bounding box center [265, 282] width 27 height 14
